Goal: Check status

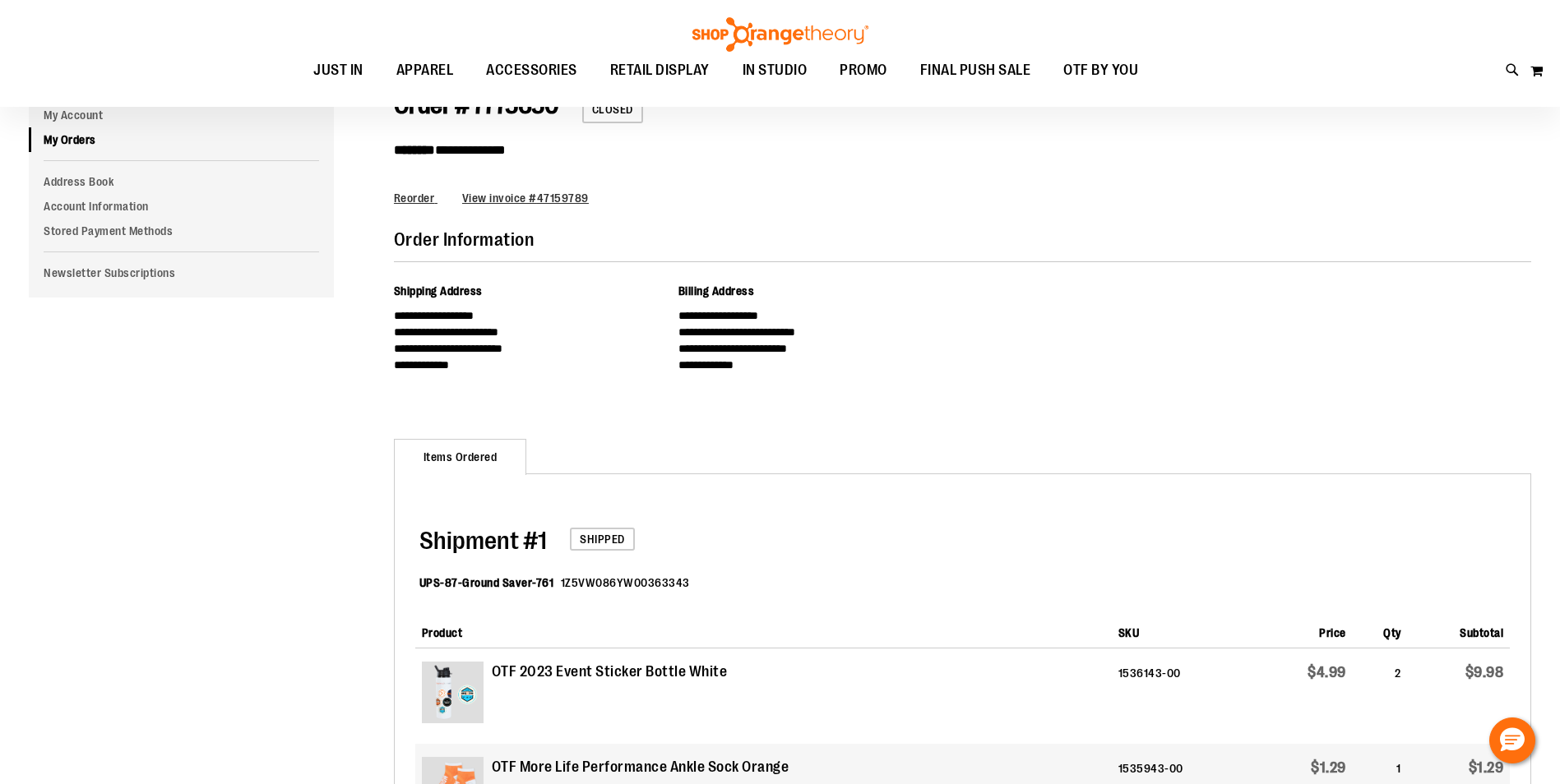
scroll to position [81, 0]
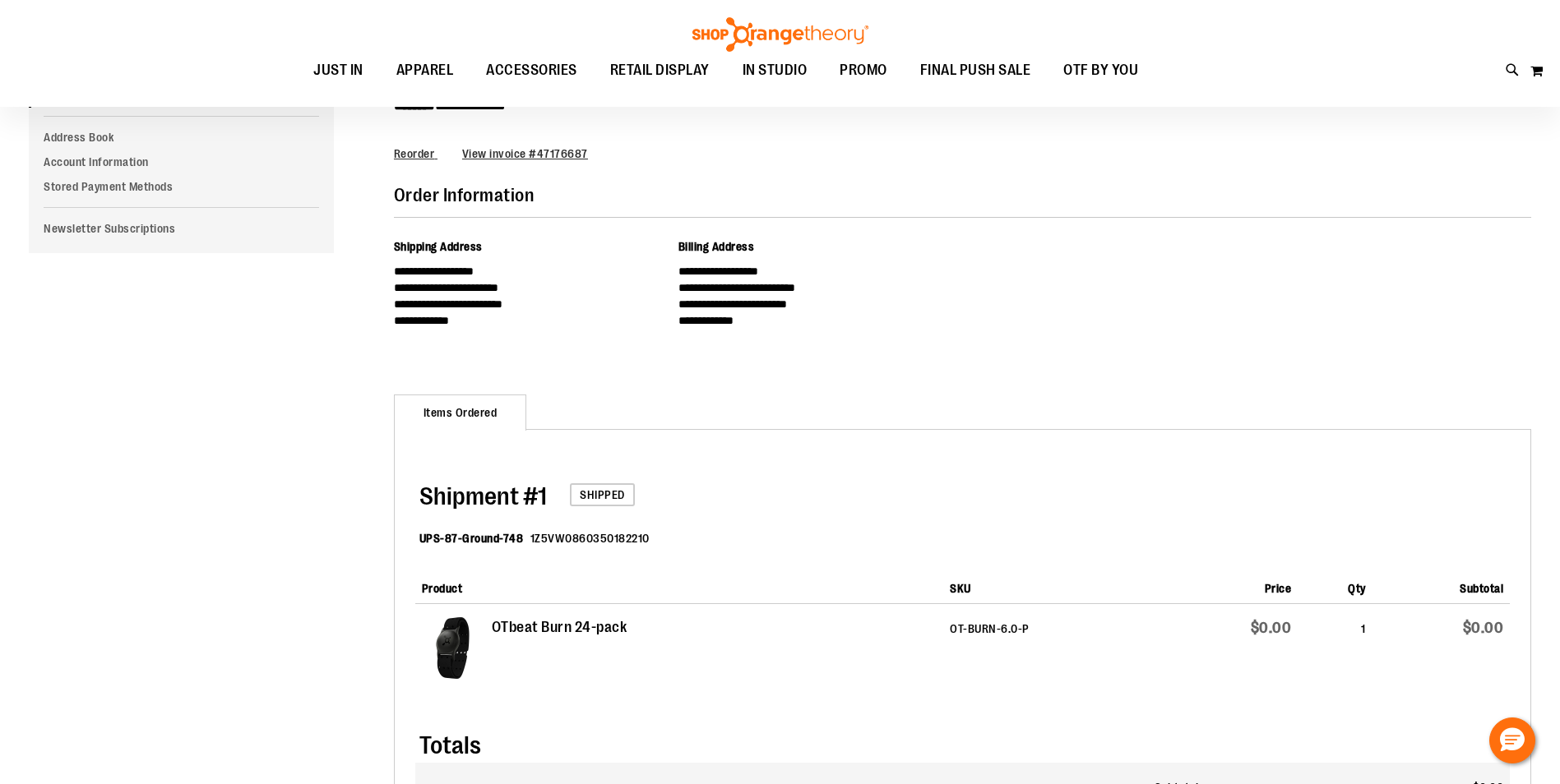
scroll to position [81, 0]
